Goal: Task Accomplishment & Management: Manage account settings

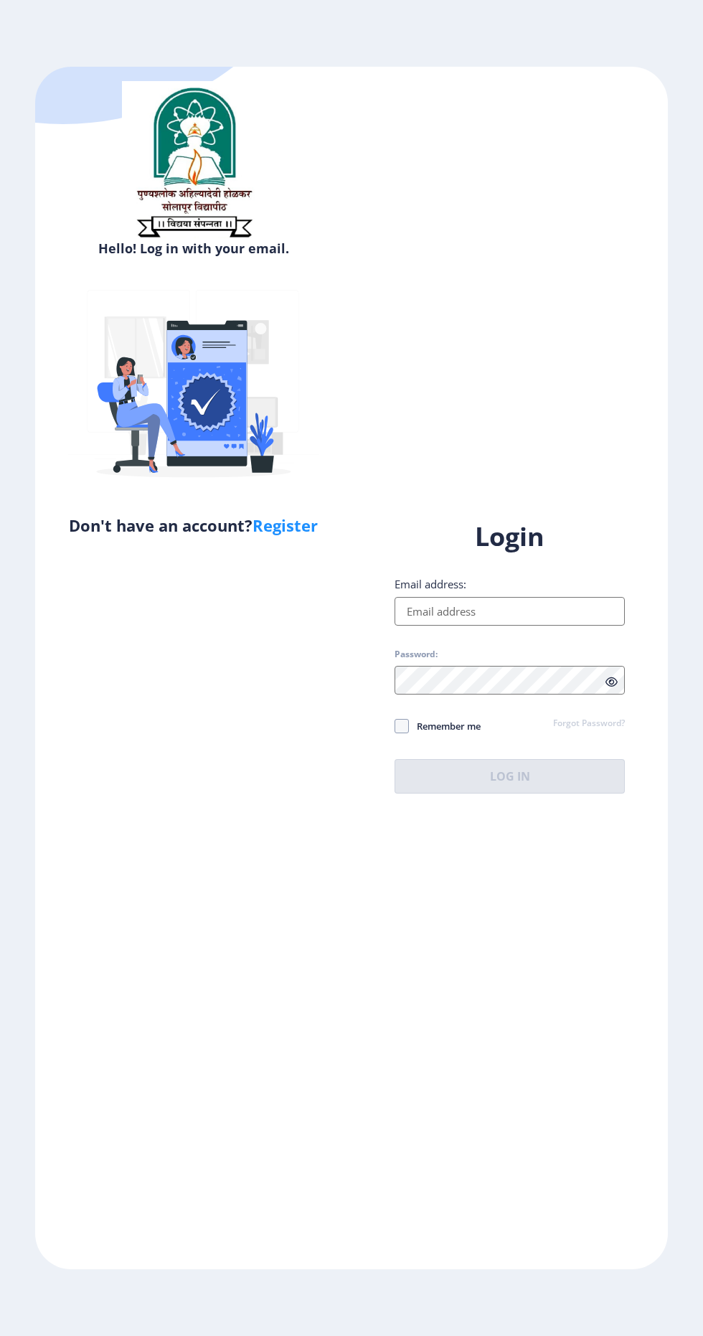
click at [555, 626] on input "Email address:" at bounding box center [510, 611] width 230 height 29
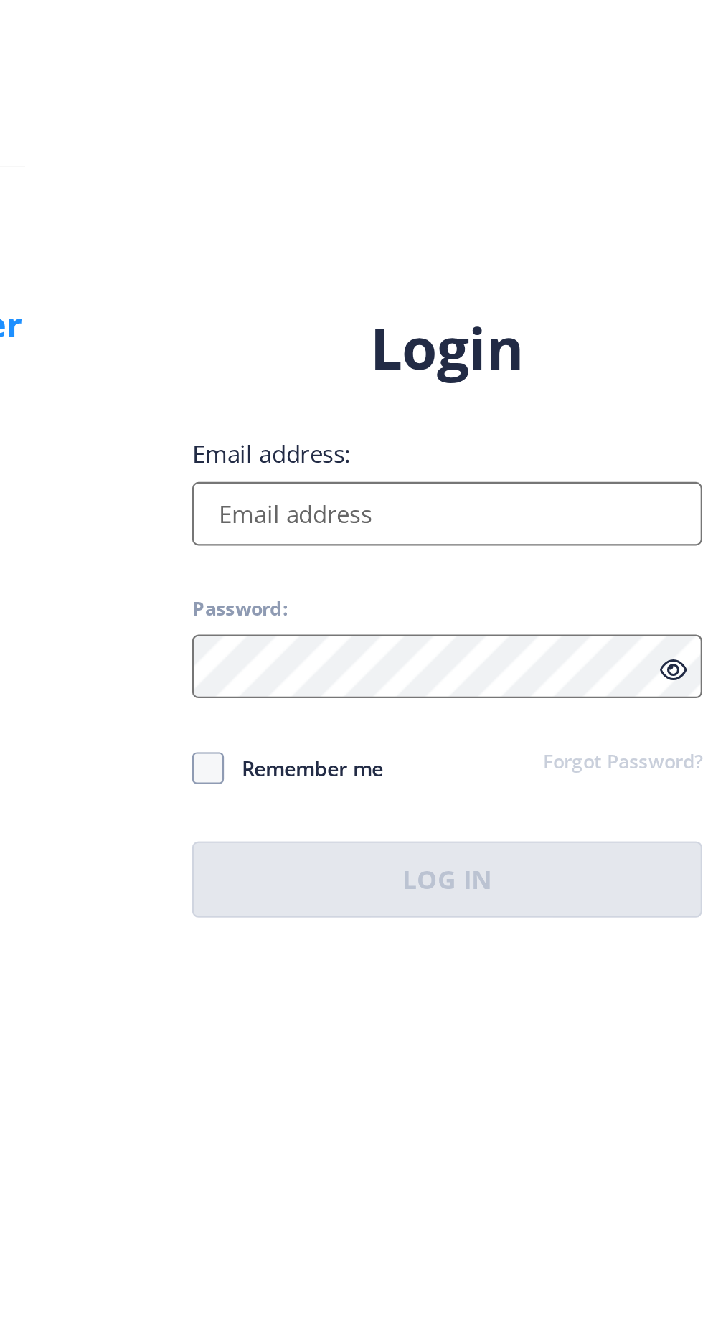
type input "[EMAIL_ADDRESS][DOMAIN_NAME]"
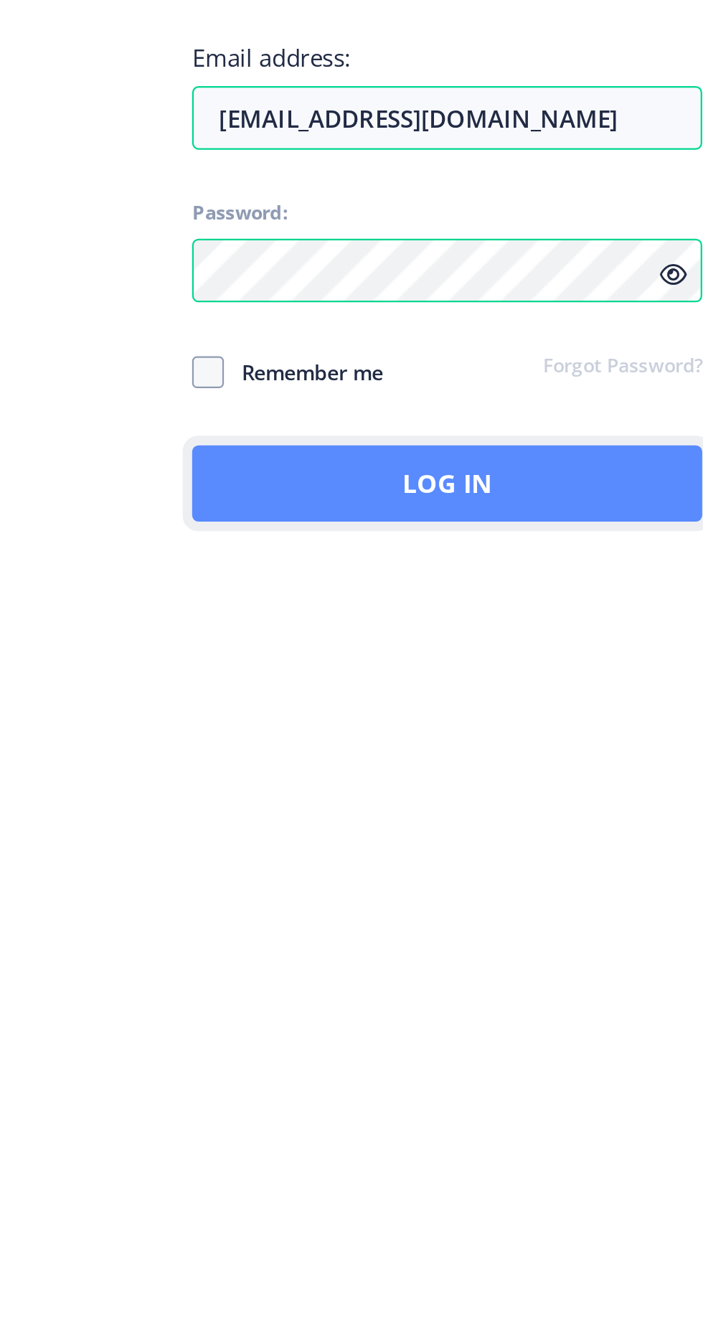
click at [575, 793] on button "Log In" at bounding box center [510, 776] width 230 height 34
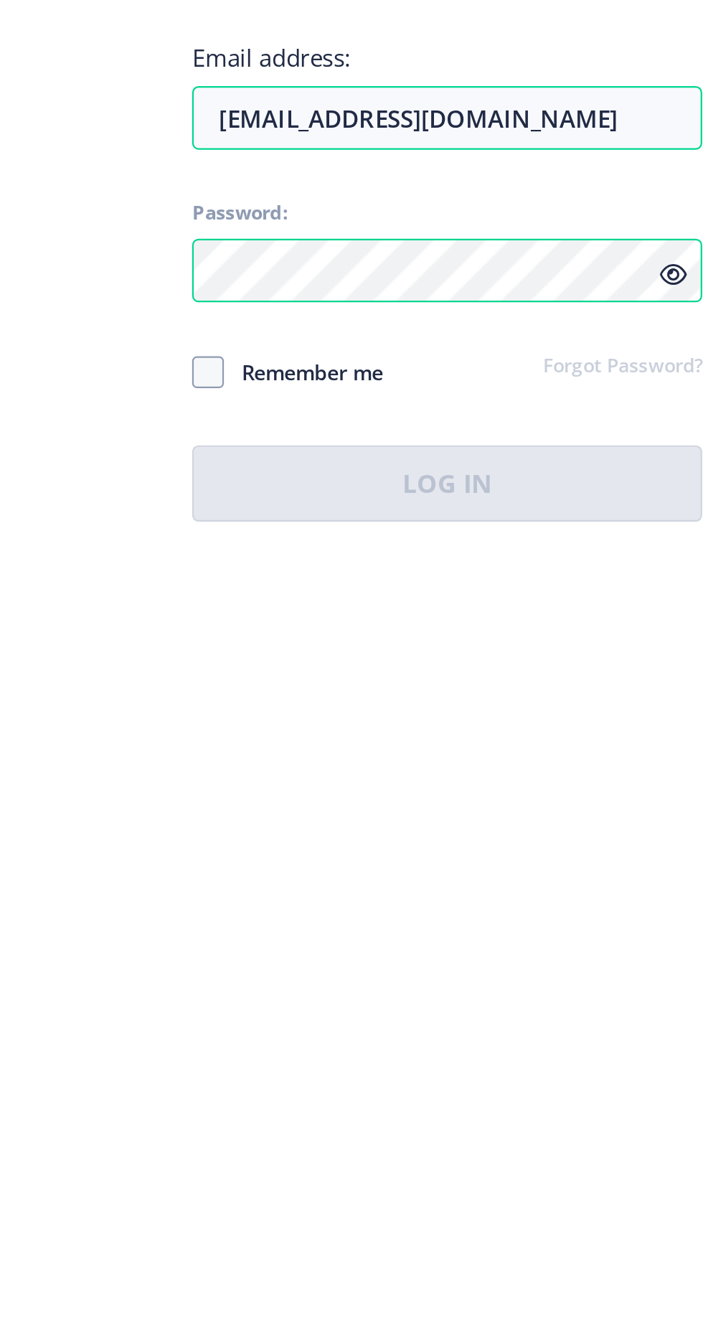
click at [608, 730] on div "Login Email address: [EMAIL_ADDRESS][DOMAIN_NAME] Password: Remember me Forgot …" at bounding box center [510, 655] width 230 height 273
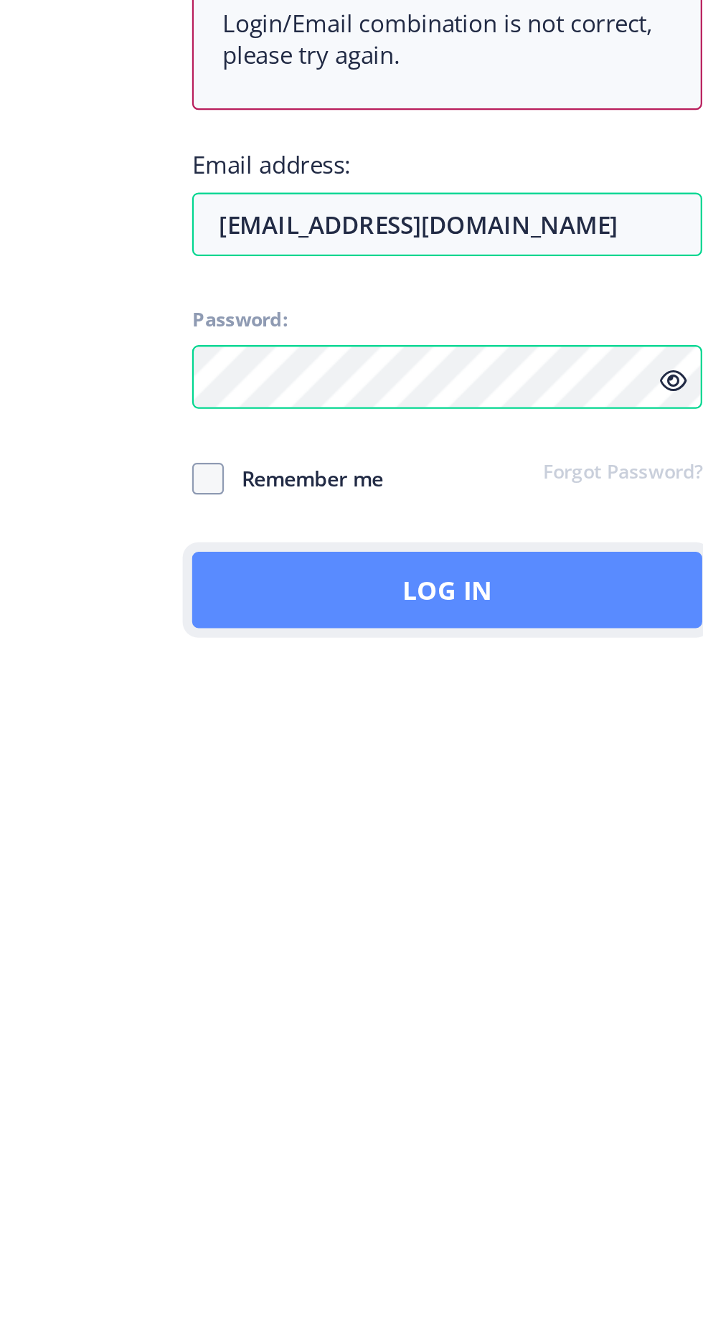
click at [560, 842] on button "Log In" at bounding box center [510, 824] width 230 height 34
click at [561, 842] on button "Log In" at bounding box center [510, 824] width 230 height 34
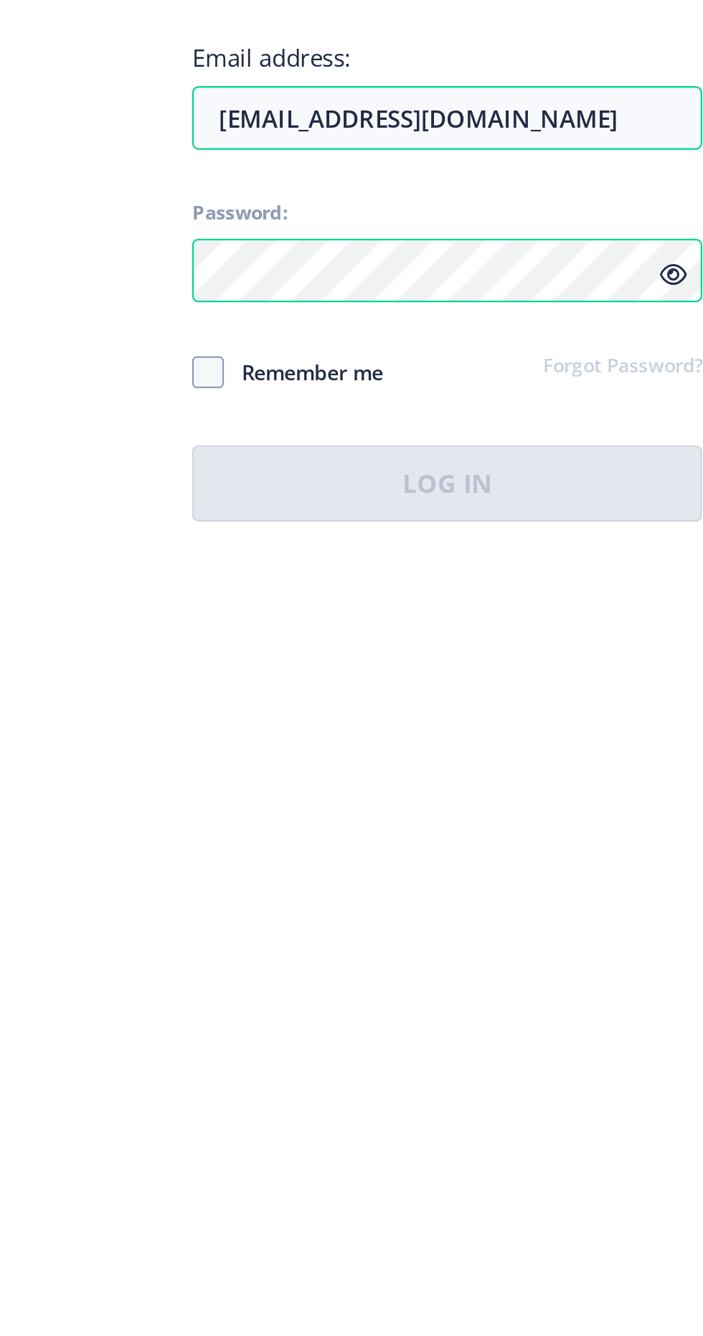
click at [612, 687] on icon at bounding box center [611, 682] width 12 height 11
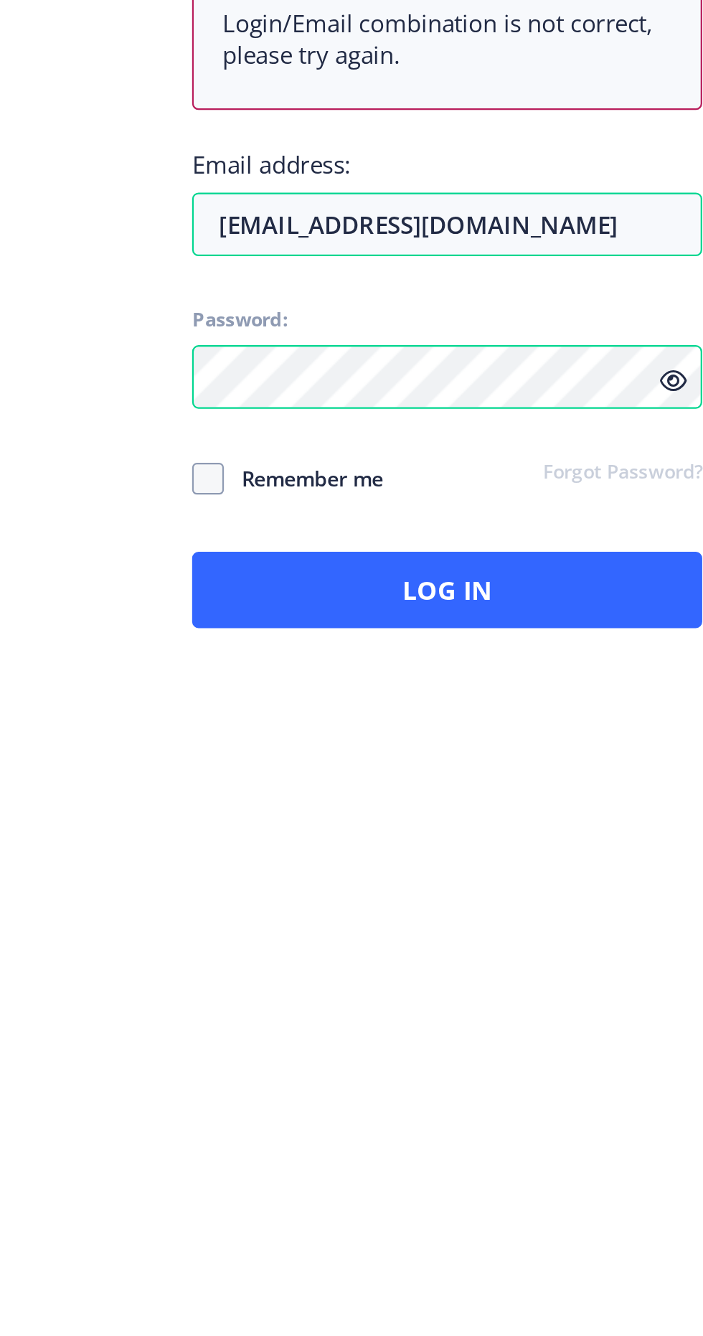
click at [611, 735] on icon at bounding box center [611, 730] width 12 height 11
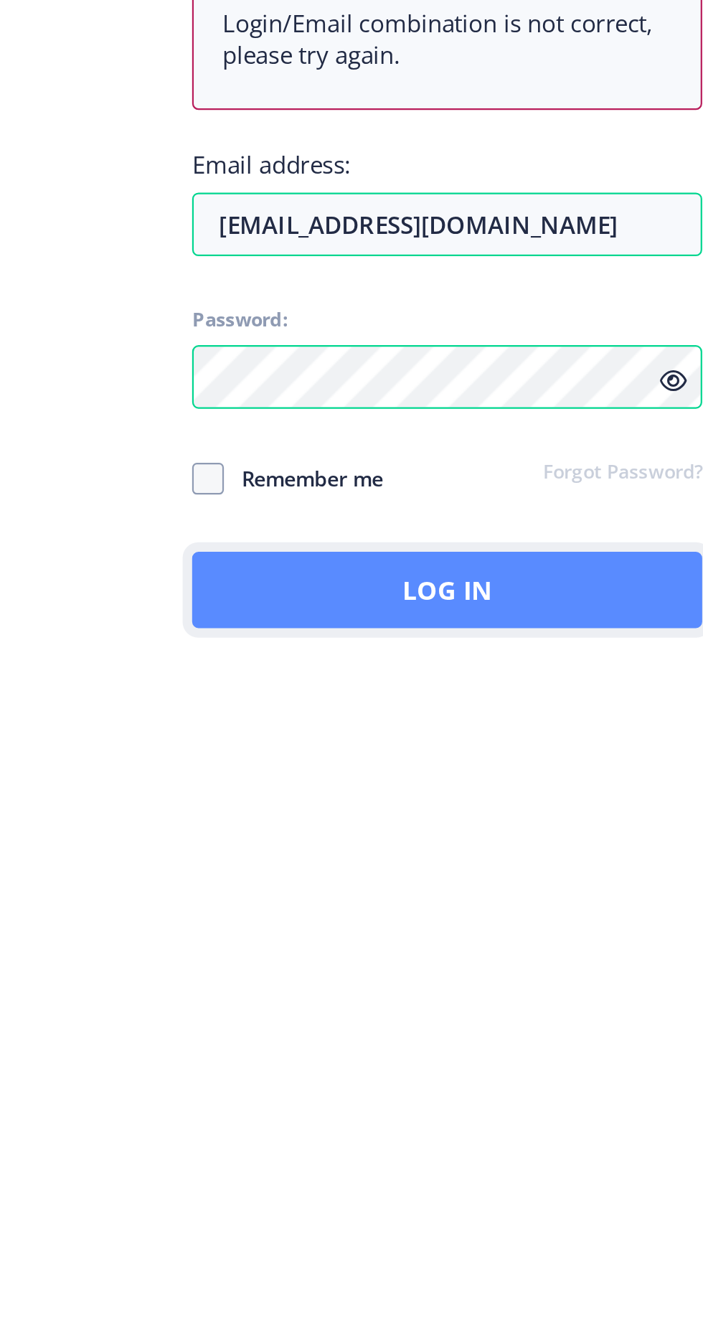
click at [526, 839] on button "Log In" at bounding box center [510, 824] width 230 height 34
